Goal: Information Seeking & Learning: Learn about a topic

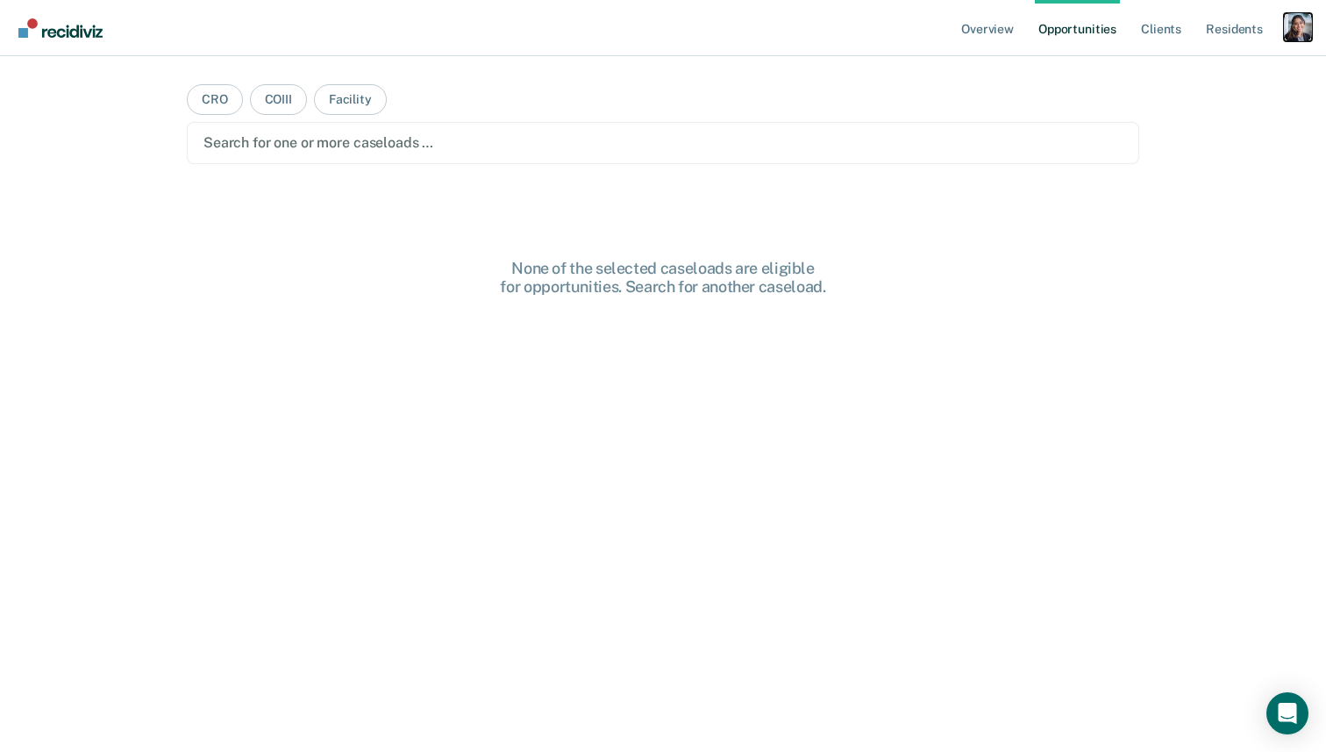
click at [1298, 28] on div "Profile dropdown button" at bounding box center [1298, 27] width 28 height 28
click at [1173, 72] on link "Profile" at bounding box center [1227, 71] width 141 height 15
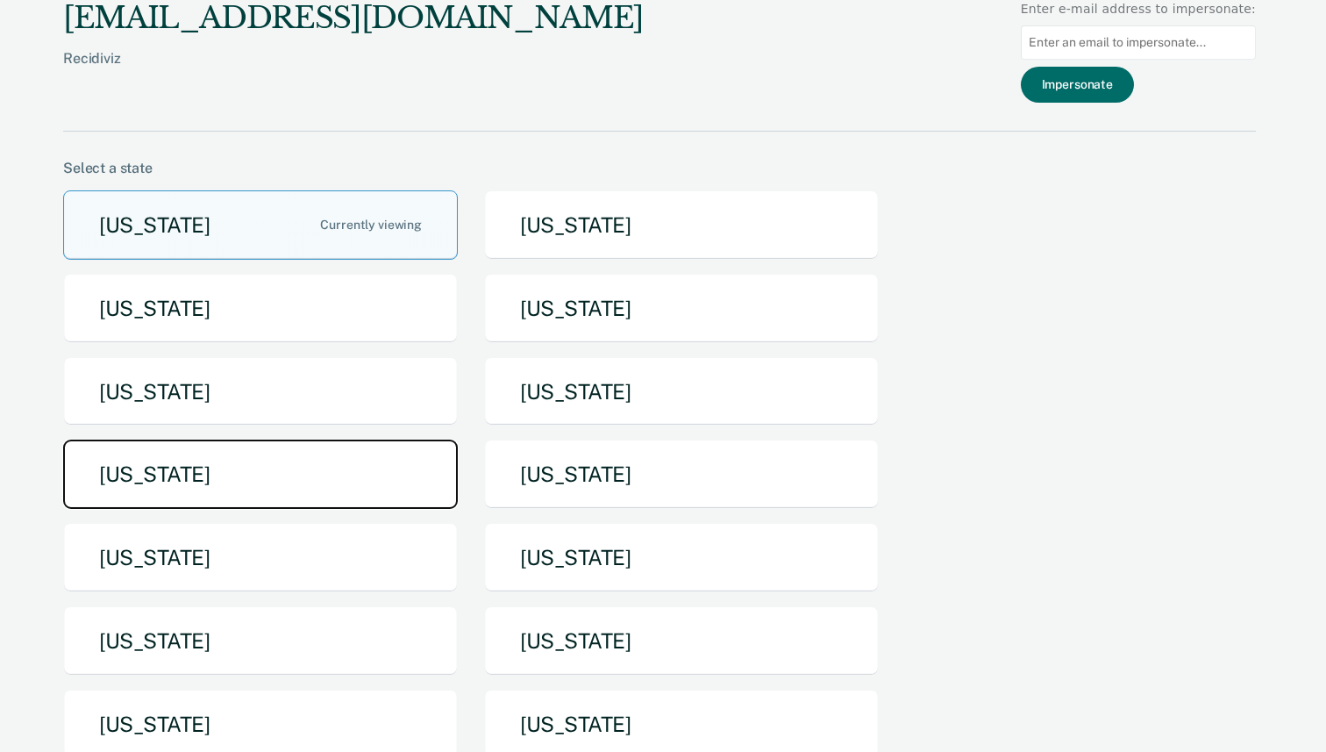
click at [398, 494] on button "[US_STATE]" at bounding box center [260, 473] width 395 height 69
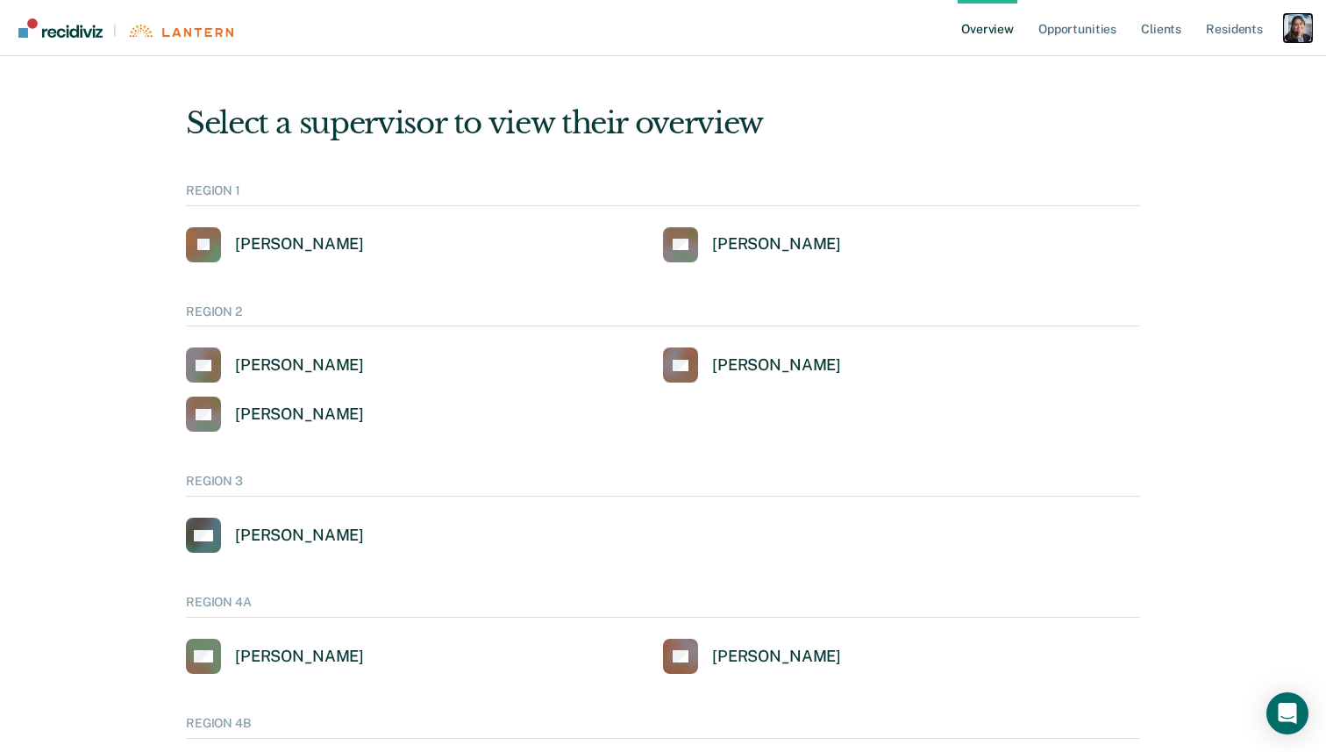
click at [1292, 32] on div "Profile dropdown button" at bounding box center [1298, 28] width 28 height 28
click at [1197, 68] on link "Profile" at bounding box center [1227, 70] width 141 height 15
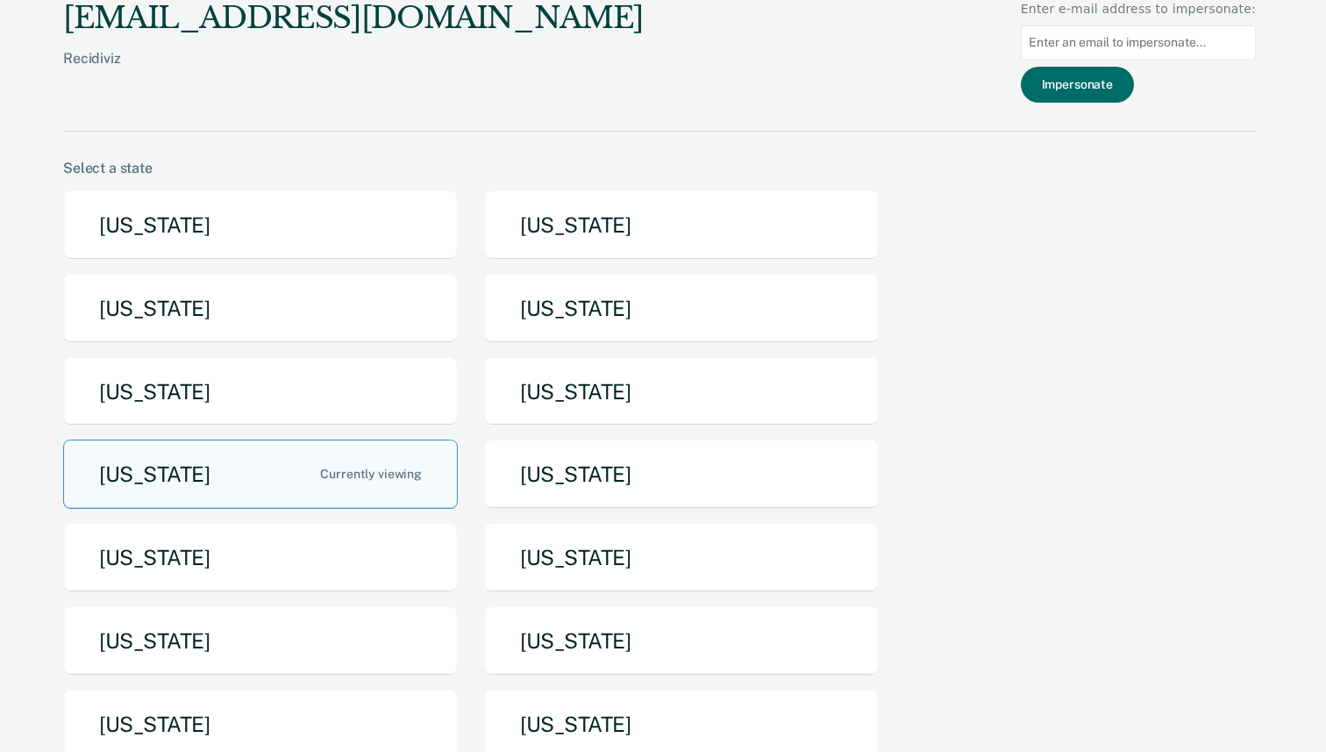
click at [610, 343] on div "[US_STATE] [US_STATE] [US_STATE] [US_STATE] [US_STATE] [US_STATE] [US_STATE] [U…" at bounding box center [659, 481] width 1193 height 582
click at [610, 321] on button "[US_STATE]" at bounding box center [681, 308] width 395 height 69
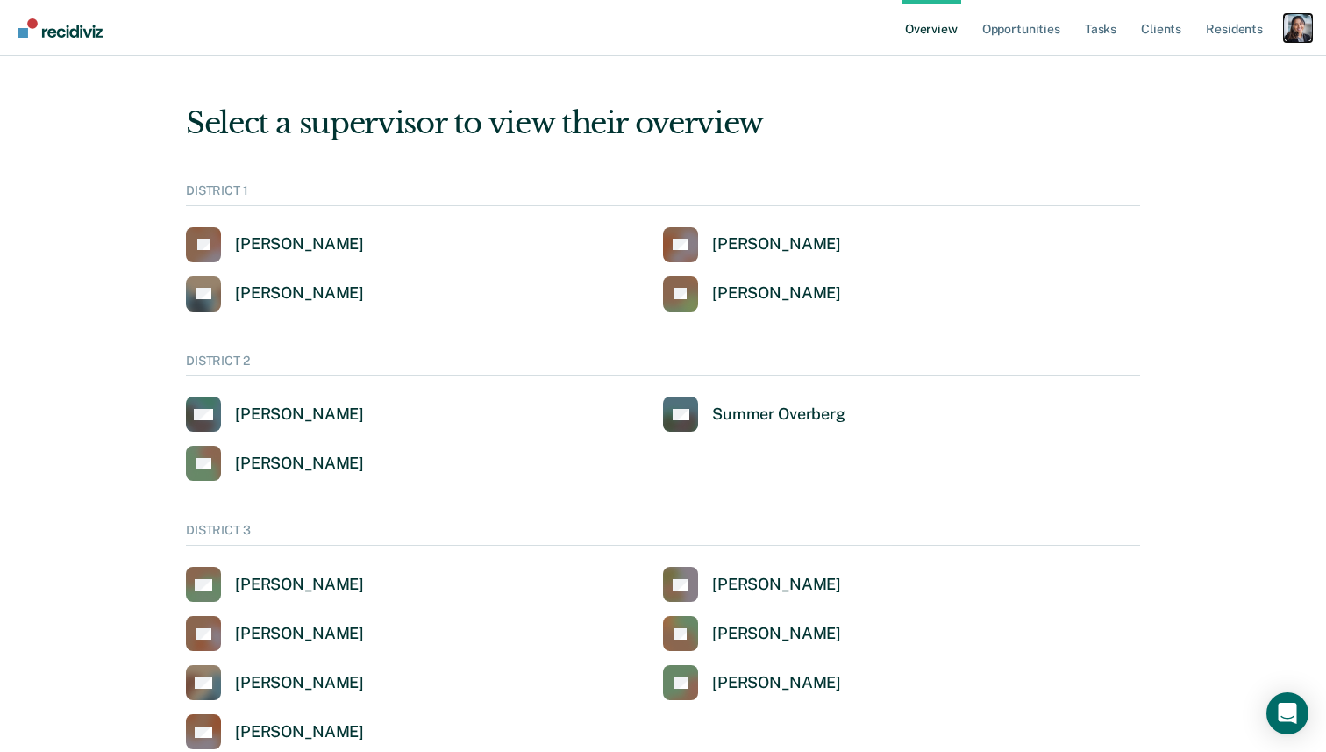
click at [1303, 35] on div "Profile dropdown button" at bounding box center [1298, 28] width 28 height 28
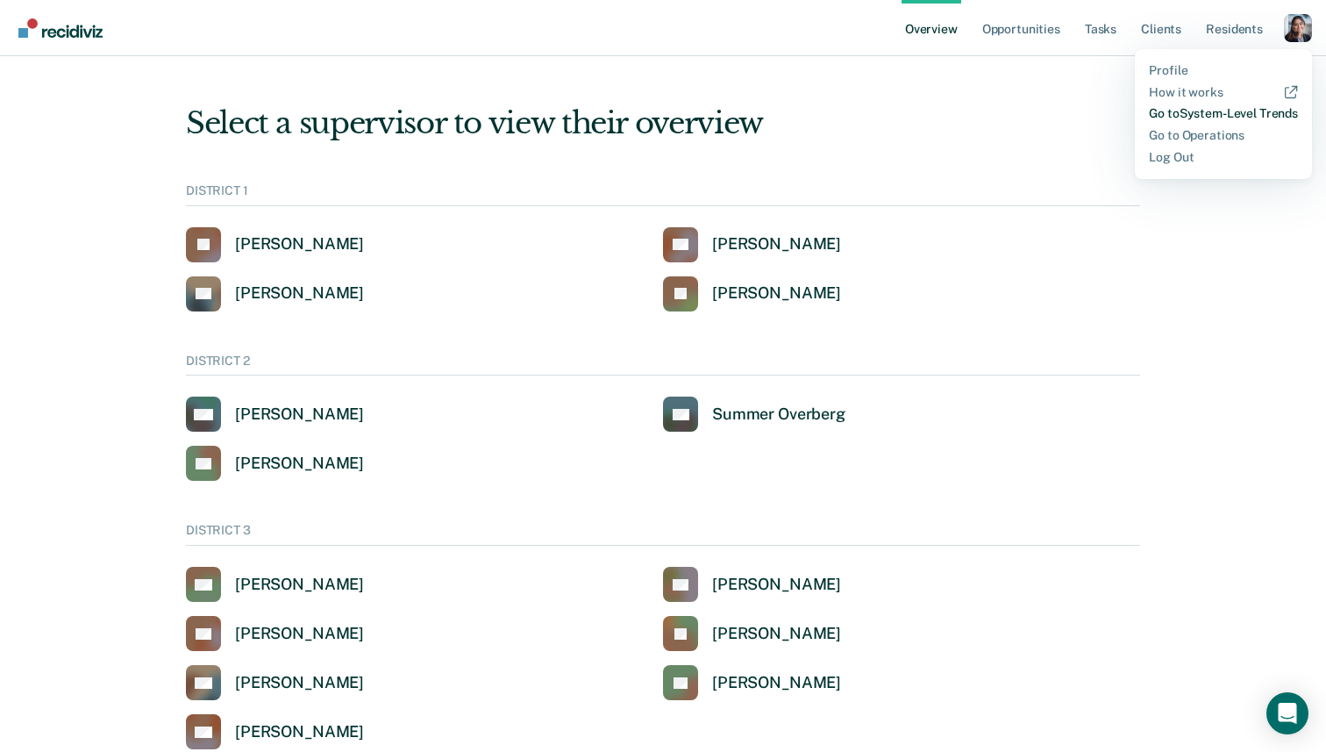
click at [1226, 115] on link "Go to System-Level Trends" at bounding box center [1223, 113] width 149 height 15
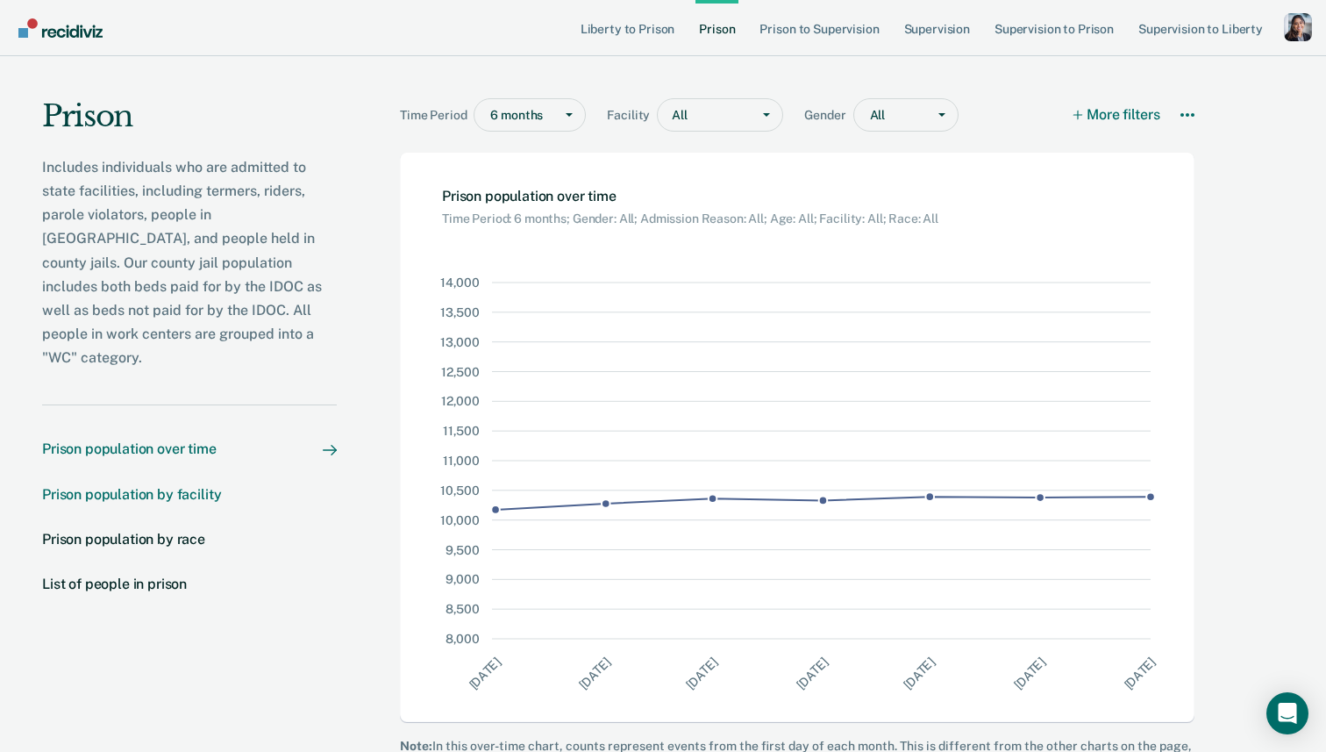
click at [140, 486] on div "Prison population by facility" at bounding box center [131, 494] width 179 height 17
